Goal: Task Accomplishment & Management: Complete application form

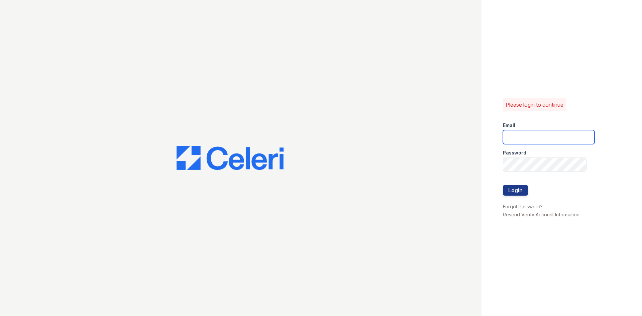
type input "[EMAIL_ADDRESS][DOMAIN_NAME]"
click at [528, 186] on form "Email thereserve@thewoodruffway.com Password Login" at bounding box center [549, 160] width 92 height 86
click at [523, 188] on button "Login" at bounding box center [515, 190] width 25 height 11
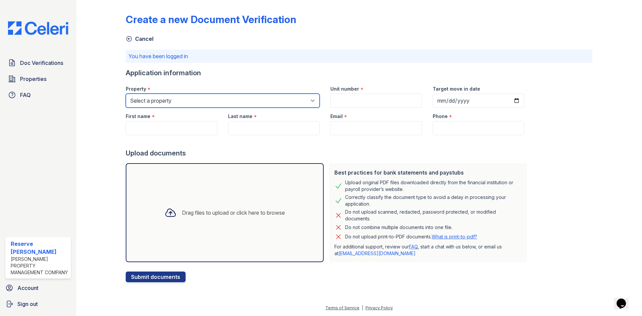
click at [188, 99] on select "Select a property [PERSON_NAME] Place The Reserve at [GEOGRAPHIC_DATA]" at bounding box center [223, 101] width 194 height 14
select select "4612"
click at [126, 94] on select "Select a property [PERSON_NAME] Place The Reserve at [GEOGRAPHIC_DATA]" at bounding box center [223, 101] width 194 height 14
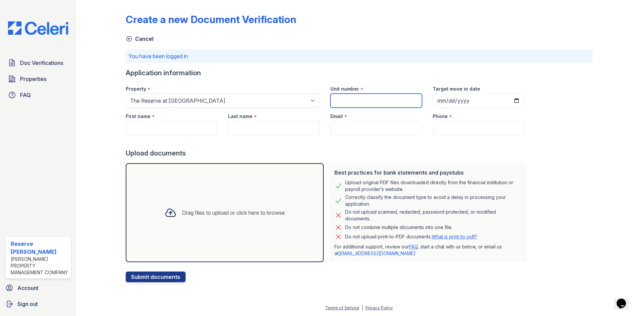
click at [350, 103] on input "Unit number" at bounding box center [376, 101] width 92 height 14
type input "g67"
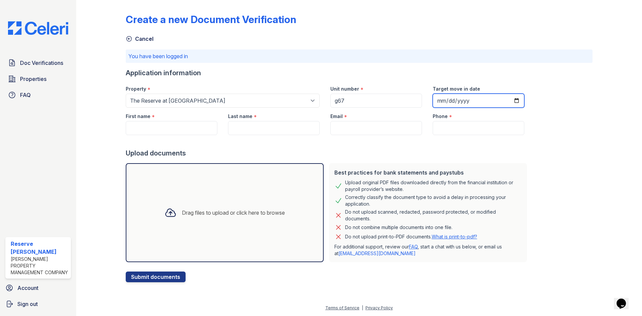
click at [506, 100] on input "Target move in date" at bounding box center [478, 101] width 92 height 14
click at [550, 133] on div "Create a new Document Verification Cancel You have been logged in Application i…" at bounding box center [359, 142] width 466 height 279
click at [45, 60] on span "Doc Verifications" at bounding box center [41, 63] width 43 height 8
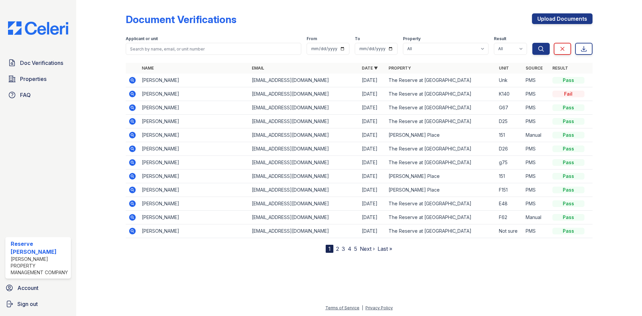
click at [133, 106] on icon at bounding box center [132, 107] width 7 height 7
